Goal: Navigation & Orientation: Find specific page/section

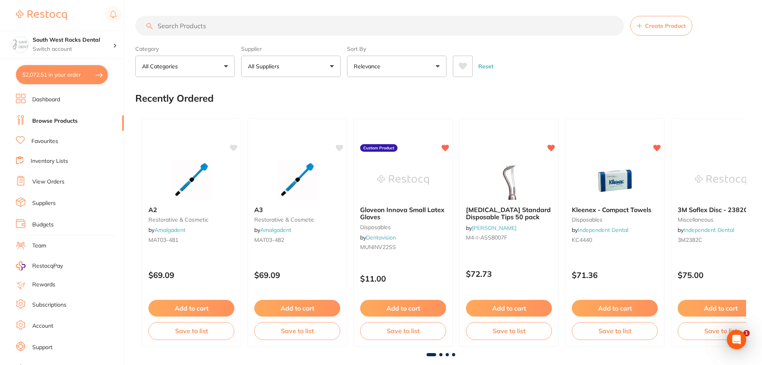
click at [42, 102] on link "Dashboard" at bounding box center [46, 100] width 28 height 8
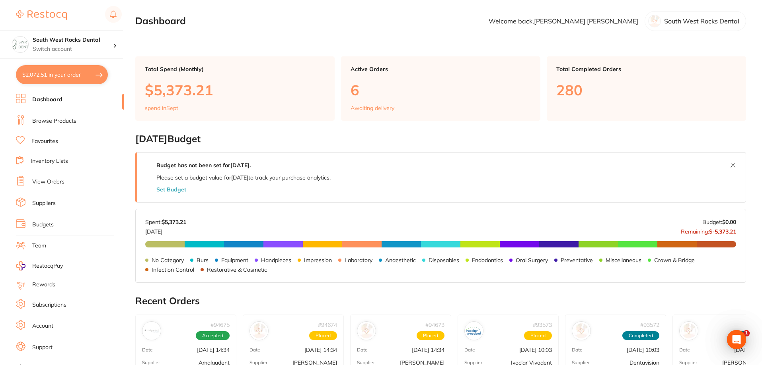
scroll to position [10, 0]
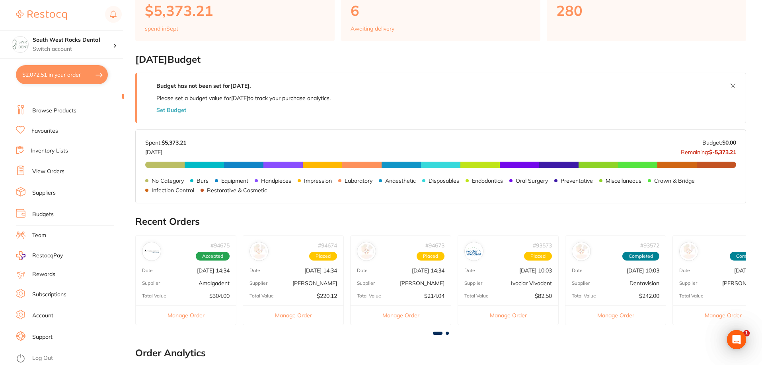
click at [48, 358] on link "Log Out" at bounding box center [42, 359] width 21 height 8
